Goal: Task Accomplishment & Management: Use online tool/utility

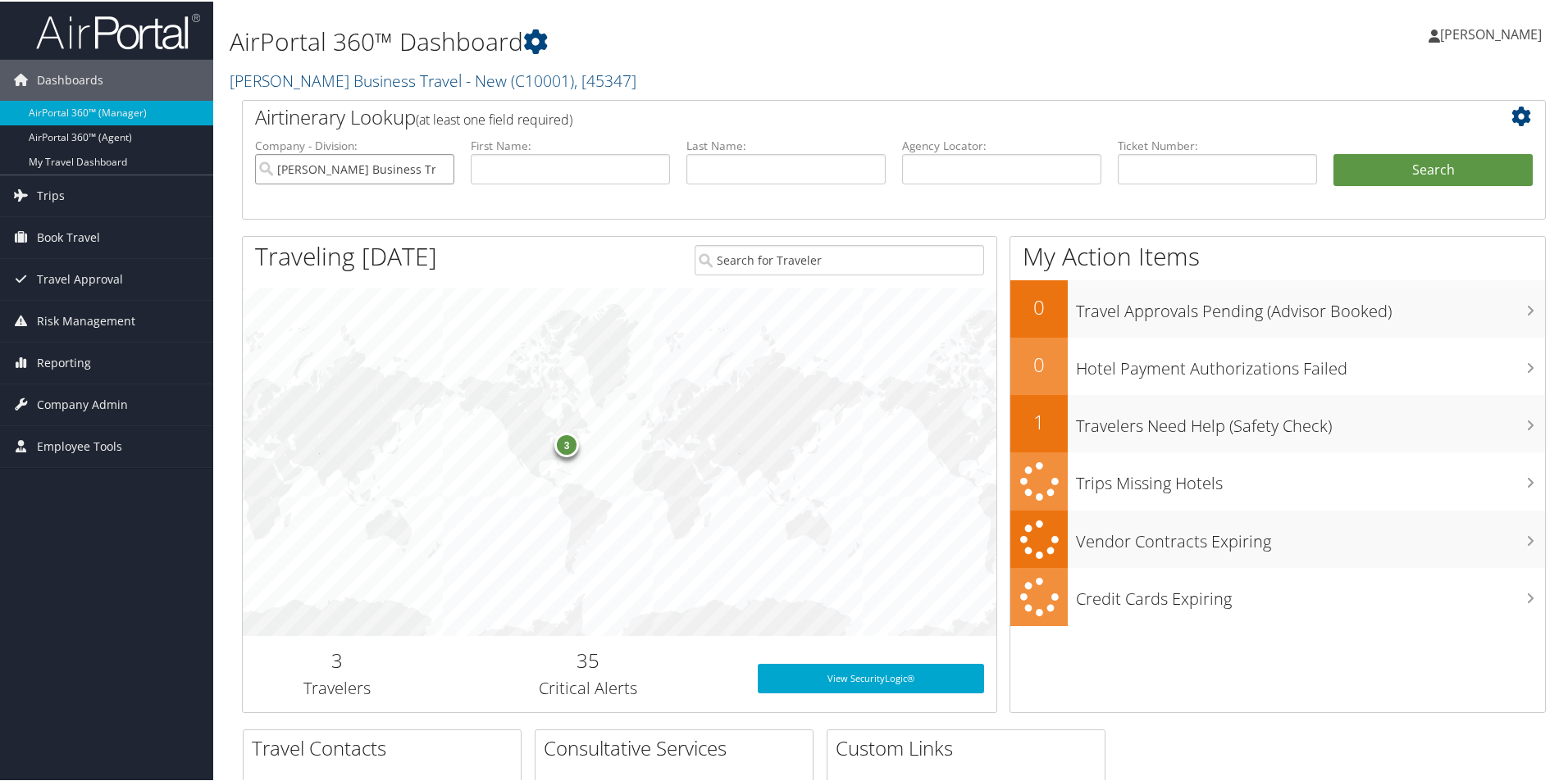
click at [428, 158] on input "[PERSON_NAME] Business Travel - New" at bounding box center [355, 167] width 200 height 30
click at [932, 162] on input "text" at bounding box center [1002, 167] width 200 height 30
click at [928, 171] on input "text" at bounding box center [1002, 167] width 200 height 30
paste input "DBFQ60"
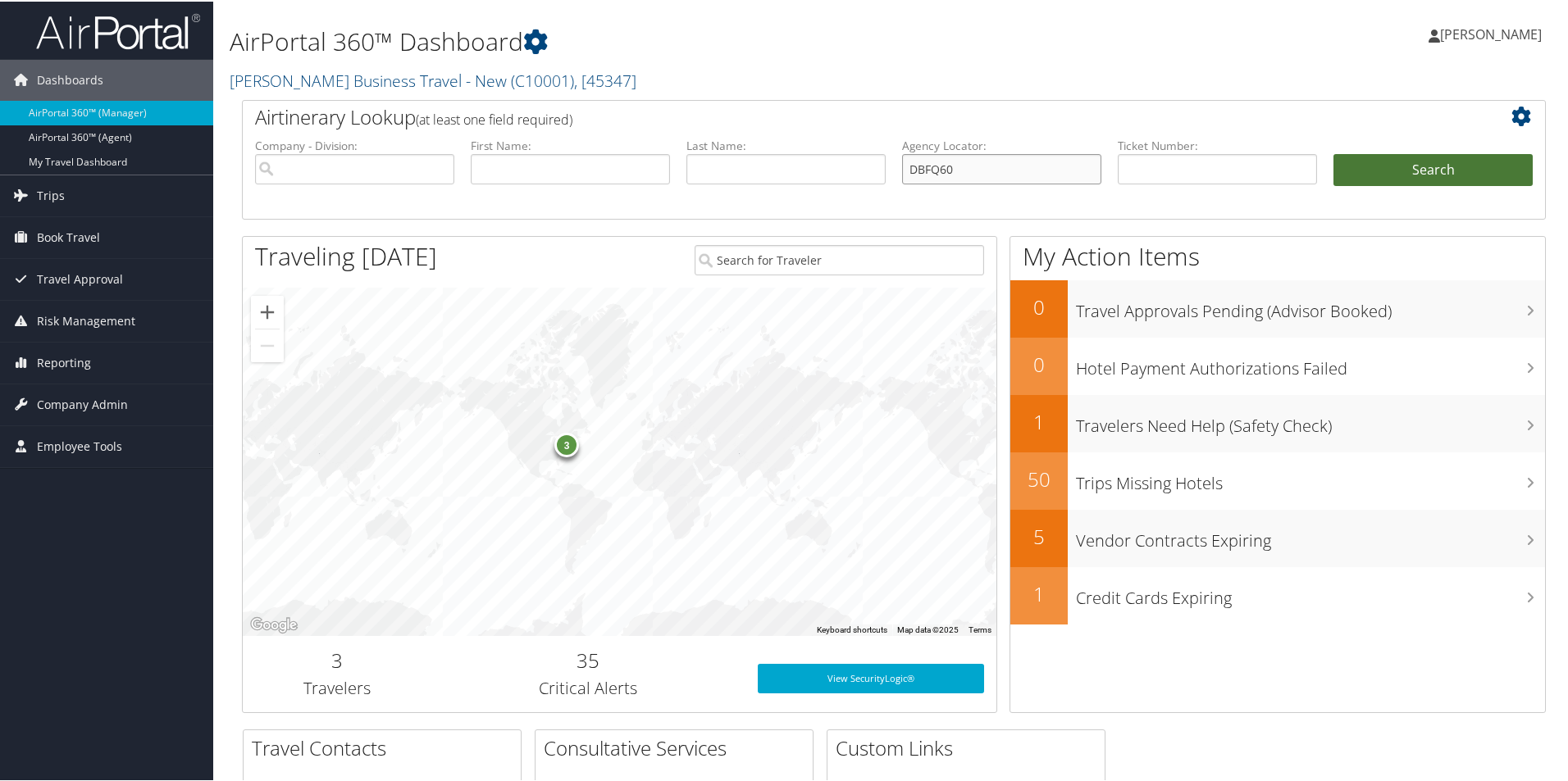
type input "DBFQ60"
click at [1368, 167] on button "Search" at bounding box center [1433, 169] width 200 height 33
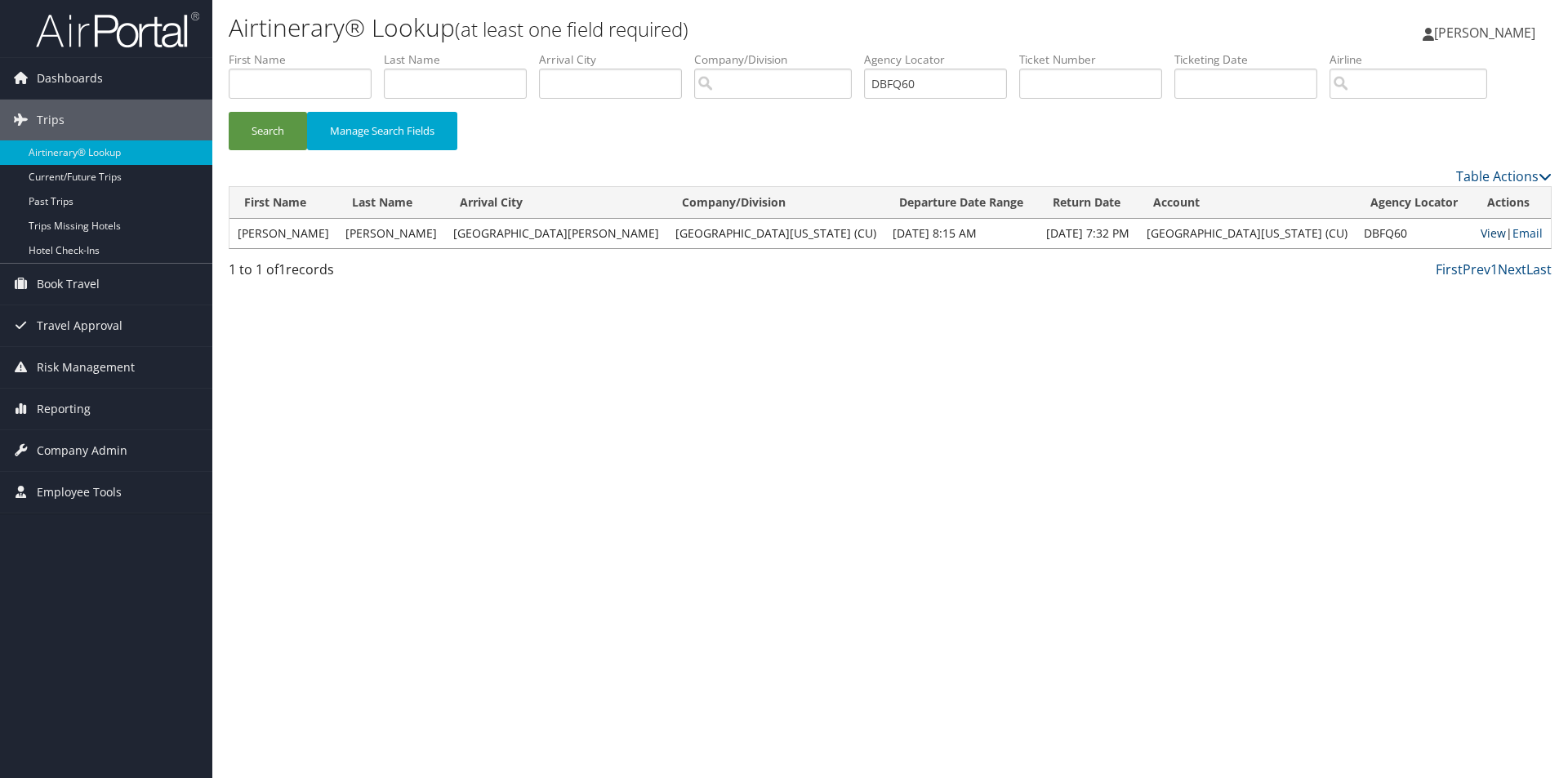
click at [1472, 235] on td "View | Email" at bounding box center [1511, 234] width 78 height 29
click at [1480, 230] on link "View" at bounding box center [1493, 234] width 25 height 15
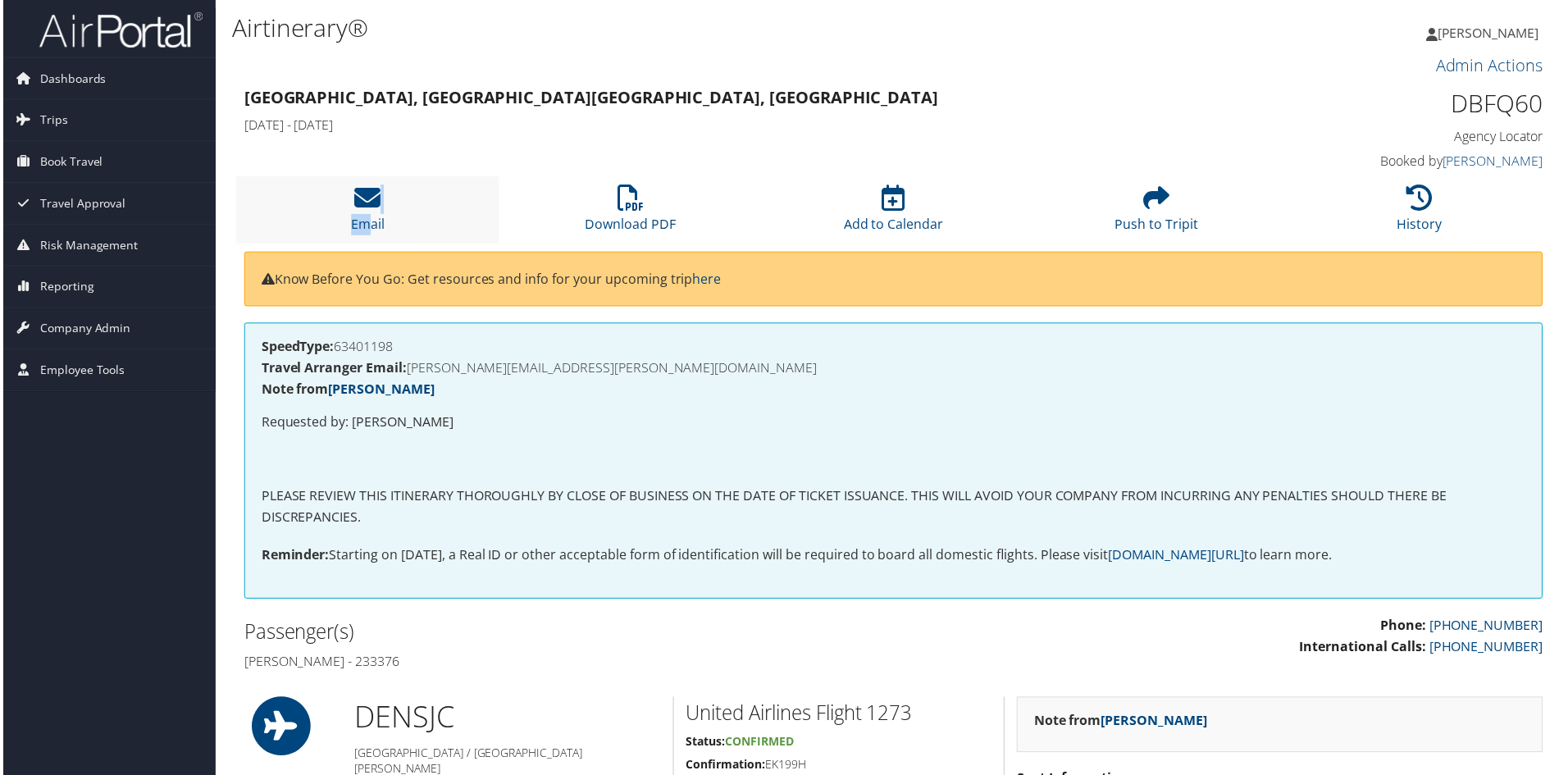
click at [369, 214] on li "Email" at bounding box center [365, 210] width 264 height 67
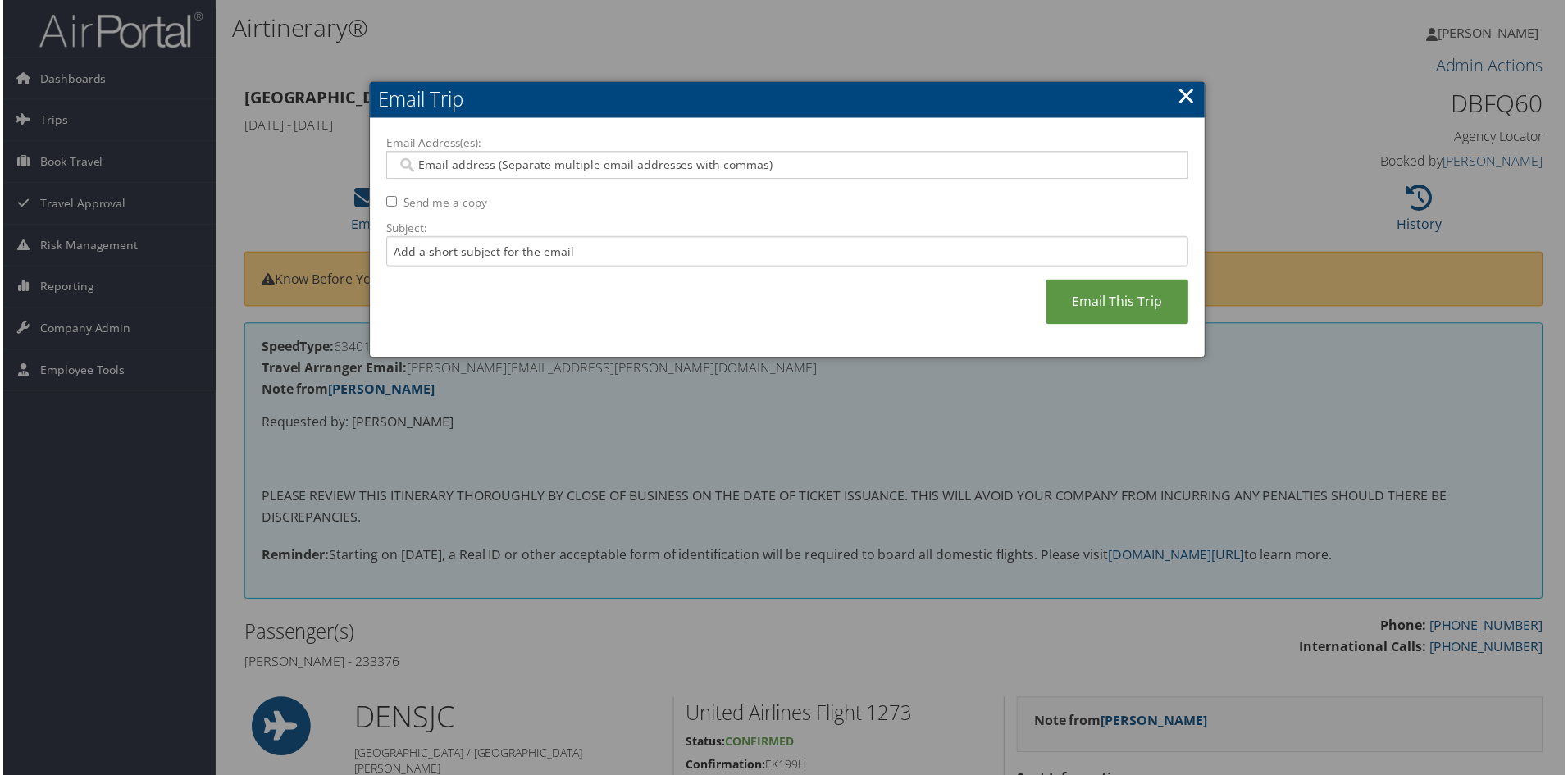
click at [444, 167] on input "Email Address(es):" at bounding box center [787, 165] width 783 height 16
click at [430, 171] on input "Email Address(es):" at bounding box center [787, 165] width 783 height 16
paste input "DBFQ60"
type input "DBFQ60"
click at [416, 255] on input "Subject:" at bounding box center [787, 252] width 805 height 30
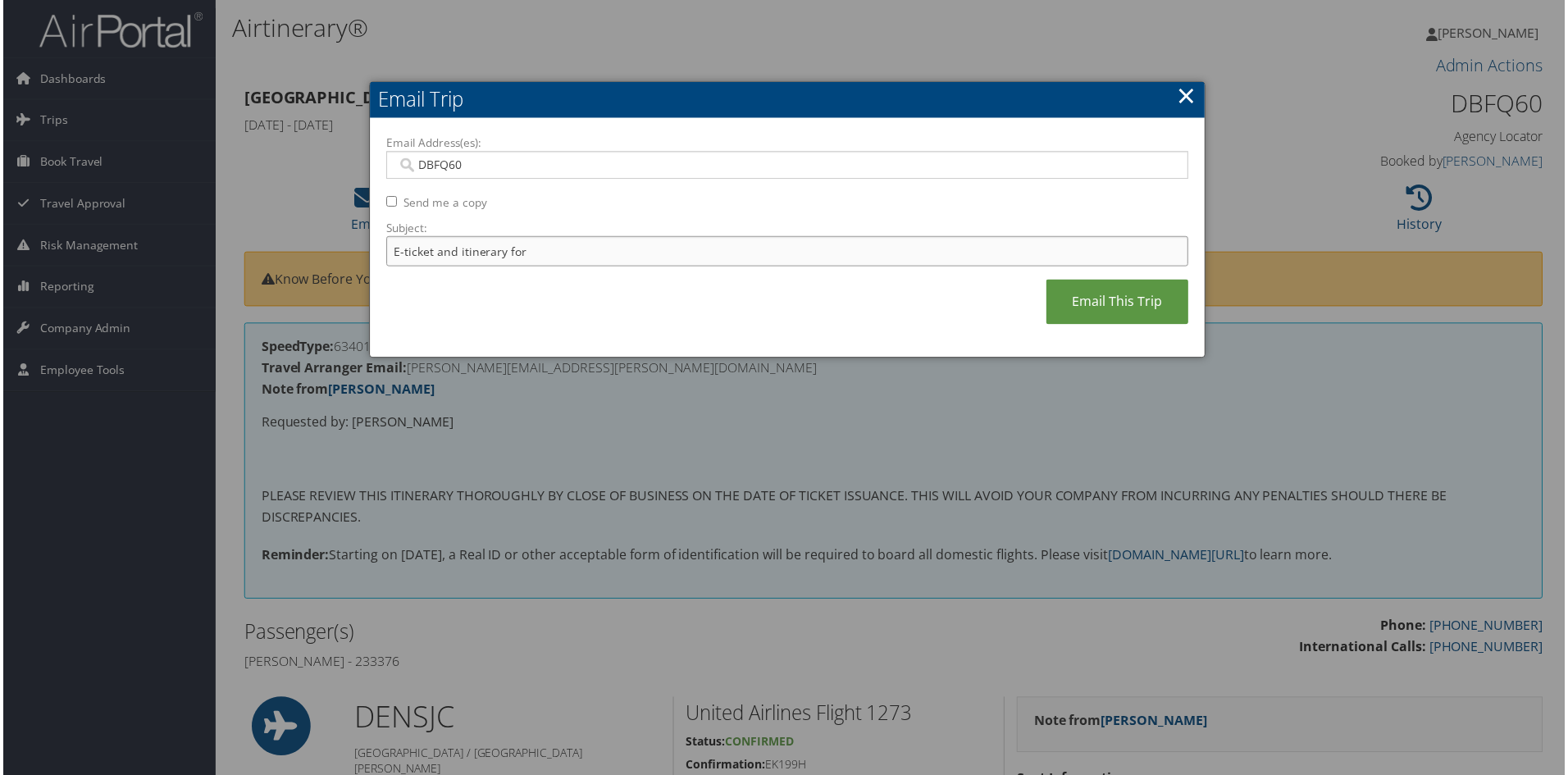
click at [535, 254] on input "E-ticket and itinerary for" at bounding box center [787, 252] width 805 height 30
paste input "ADRIANA DESIDERIO"
type input "E-ticket and itinerary for ADRIANA DESIDERIO"
drag, startPoint x: 465, startPoint y: 167, endPoint x: 394, endPoint y: 159, distance: 71.4
click at [395, 159] on input "DBFQ60" at bounding box center [787, 165] width 783 height 16
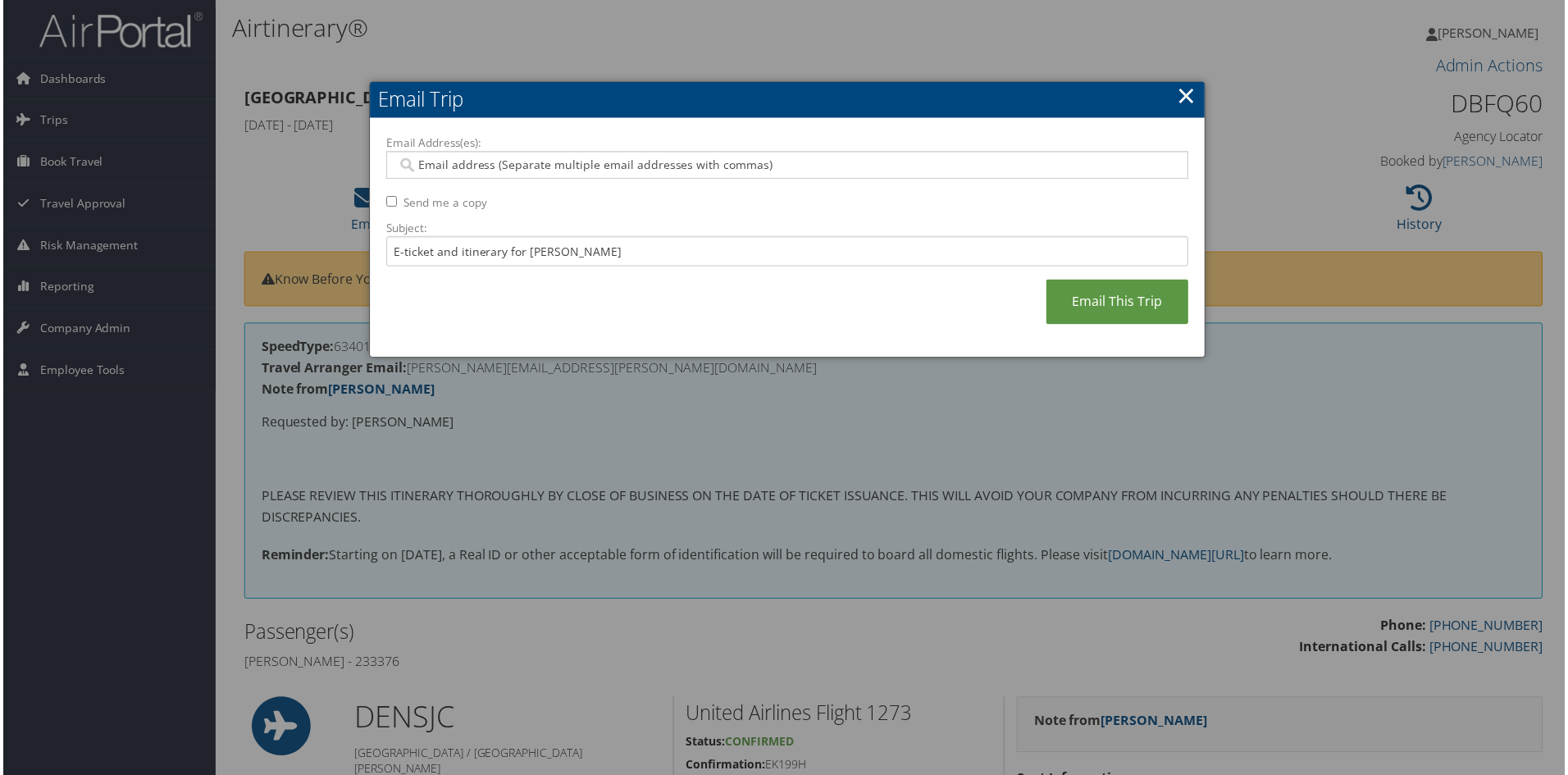
click at [419, 166] on input "Email Address(es):" at bounding box center [787, 165] width 783 height 16
paste input "ADRIDESIDERIO100@GMAIL.COM"
type input "ADRIDESIDERIO100@GMAIL.COM"
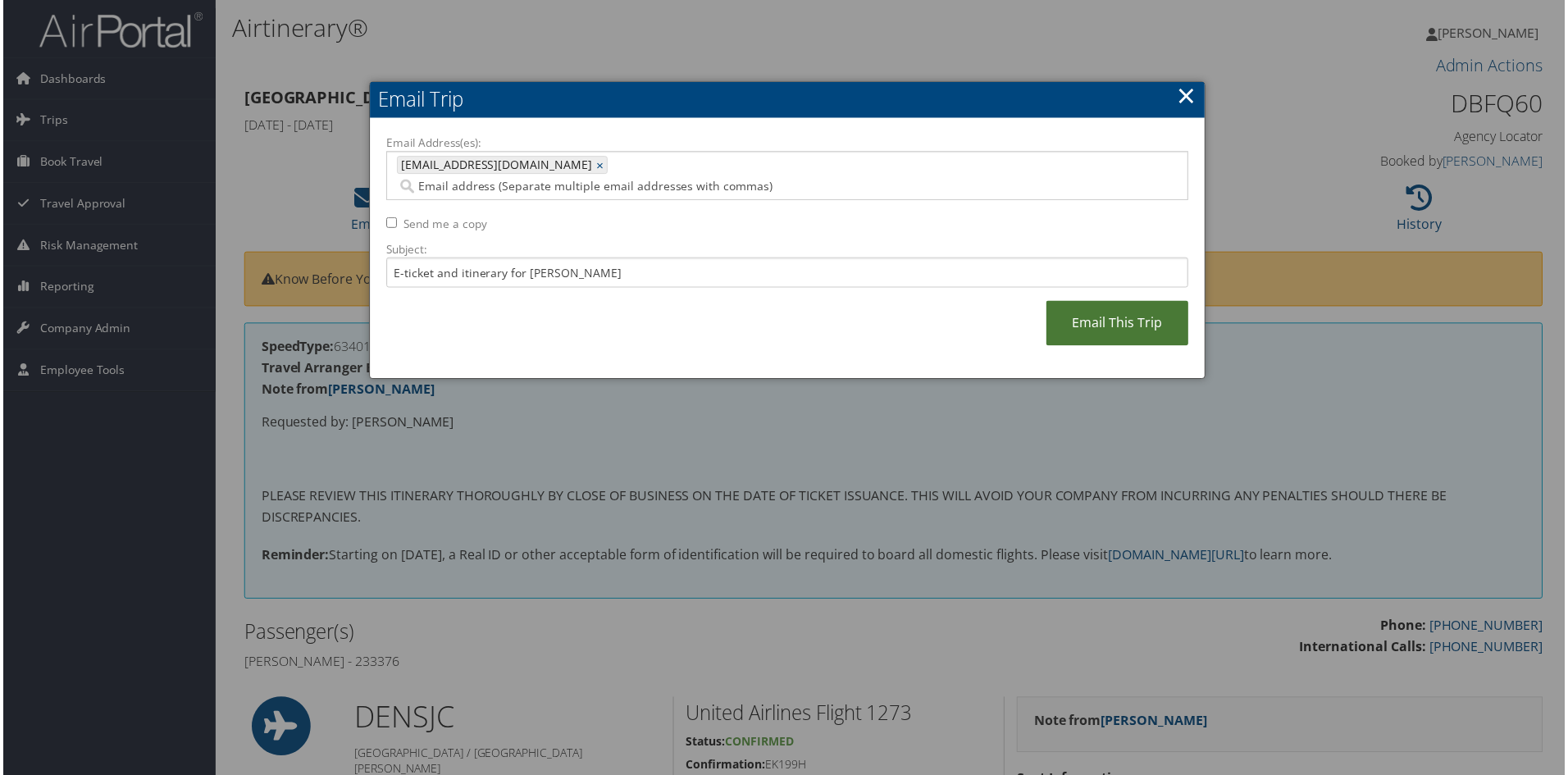
click at [1102, 301] on link "Email This Trip" at bounding box center [1118, 324] width 142 height 46
